Goal: Navigation & Orientation: Find specific page/section

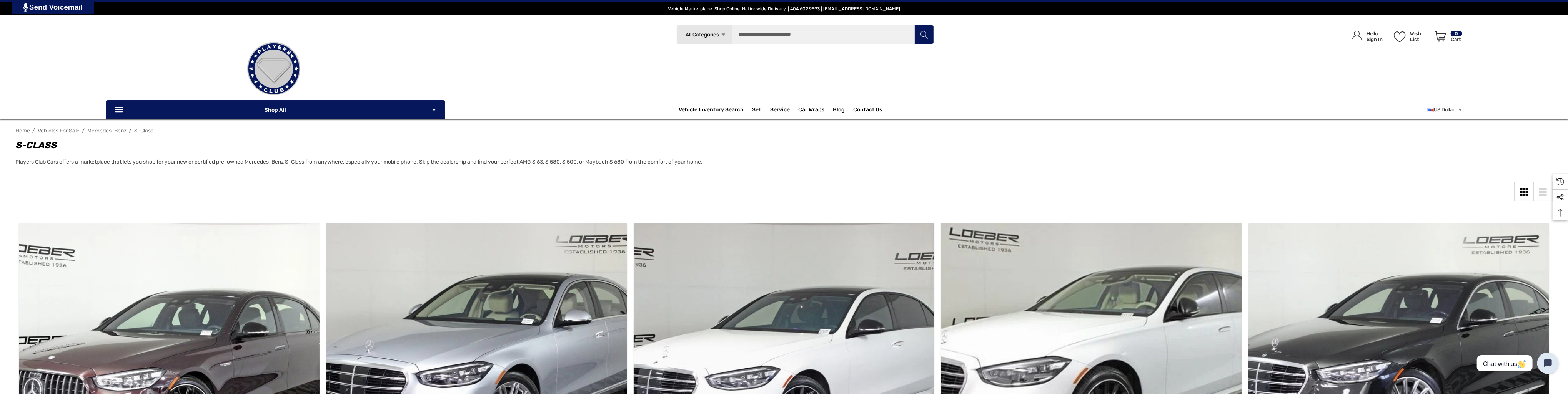
click at [439, 105] on link at bounding box center [273, 69] width 335 height 77
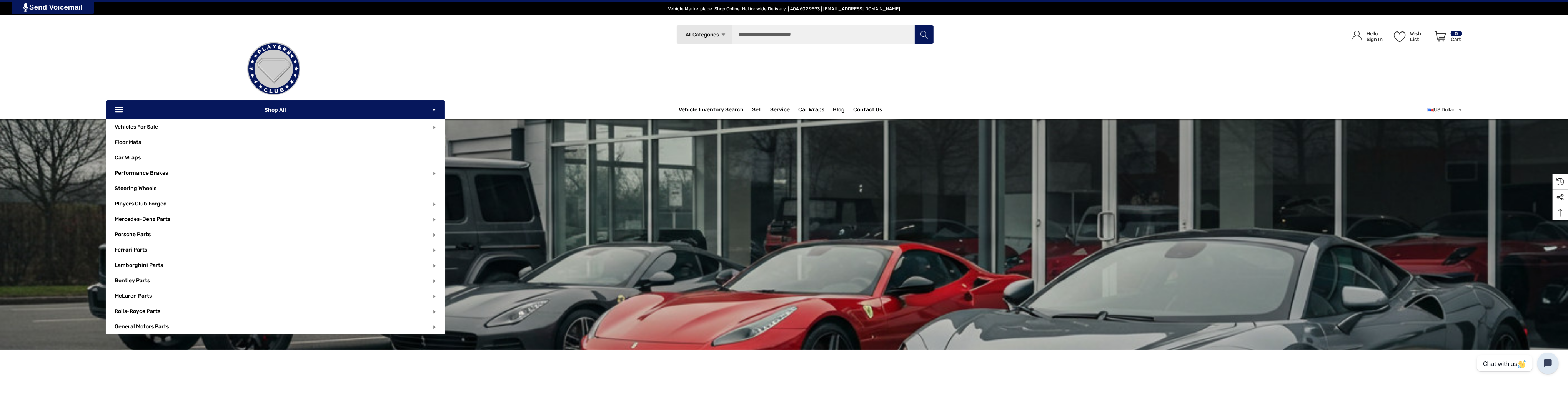
click at [438, 109] on p "Icon Line Icon Line Shop All Icon Arrow Down Icon Arrow Down" at bounding box center [276, 110] width 340 height 19
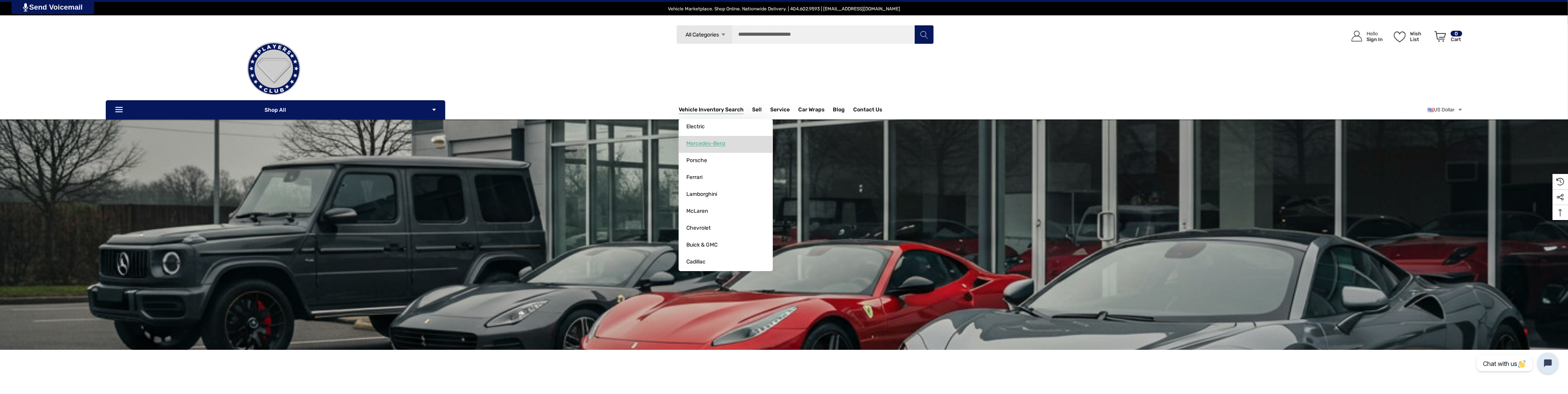
click at [712, 145] on span "Mercedes-Benz" at bounding box center [706, 143] width 39 height 7
